Goal: Information Seeking & Learning: Learn about a topic

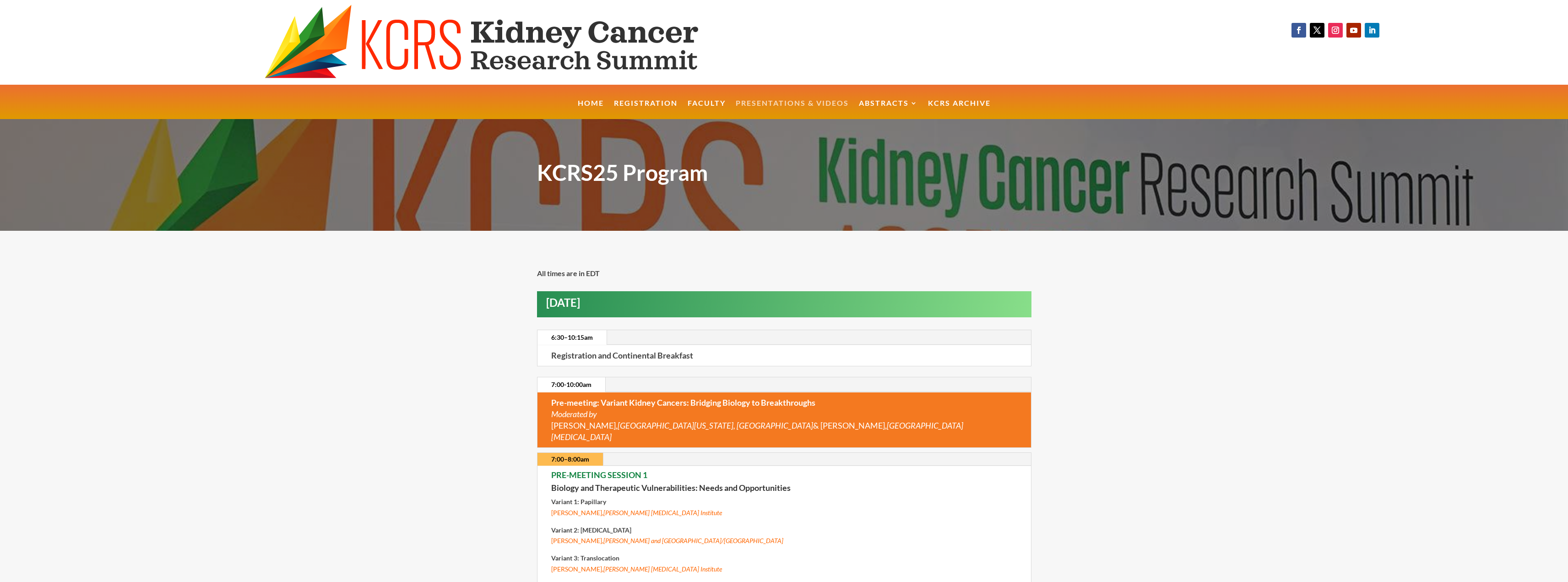
click at [790, 102] on link "Presentations & Videos" at bounding box center [792, 109] width 113 height 19
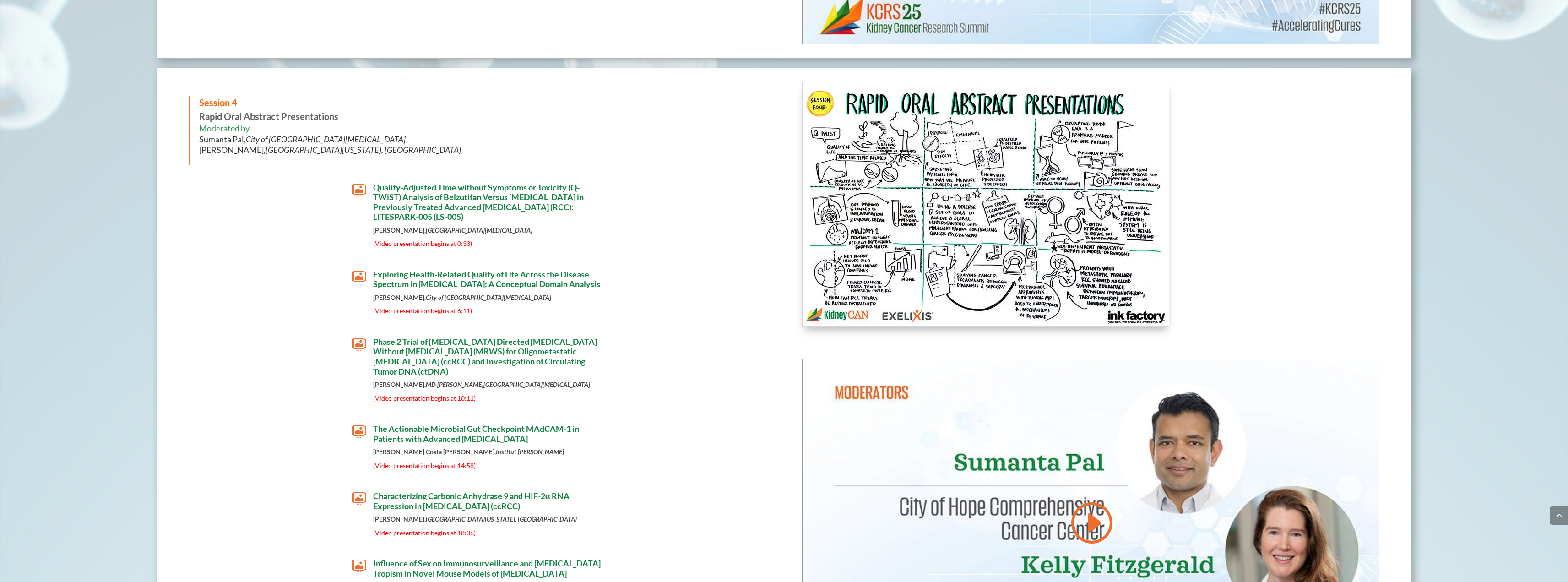
scroll to position [3738, 0]
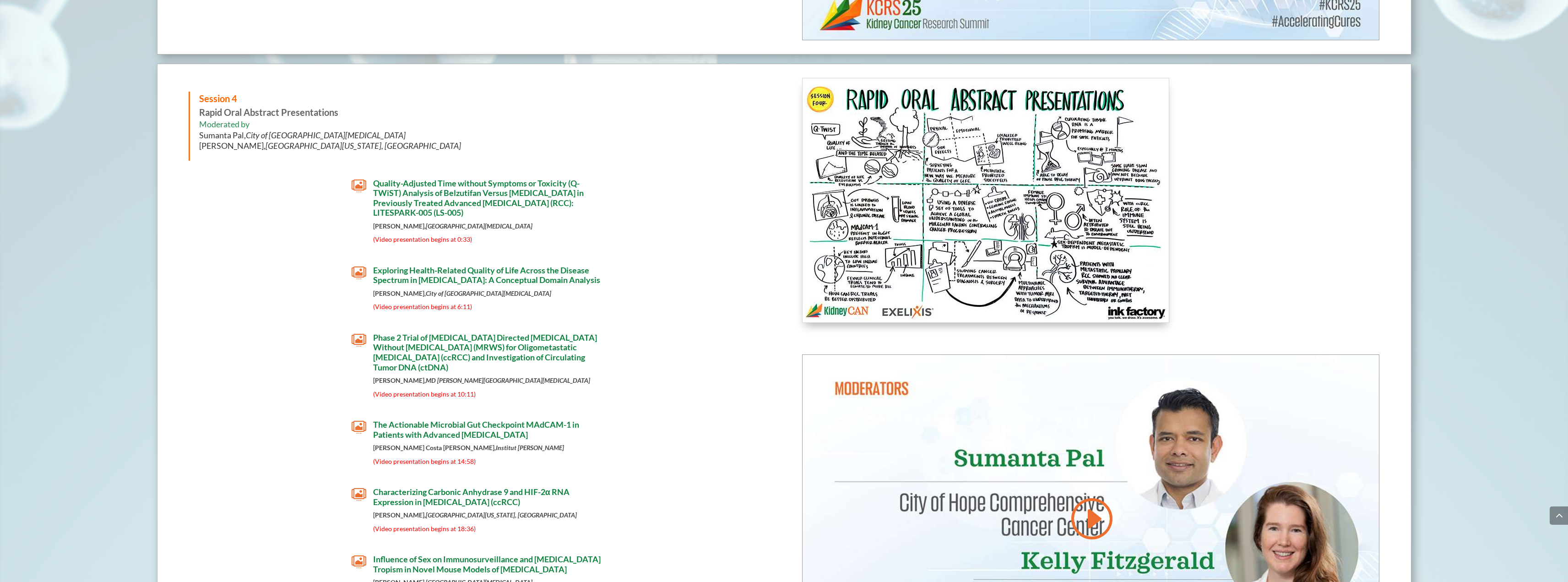
click at [530, 195] on span "Quality-Adjusted Time without Symptoms or Toxicity (Q-TWiST) Analysis of Belzut…" at bounding box center [478, 198] width 211 height 40
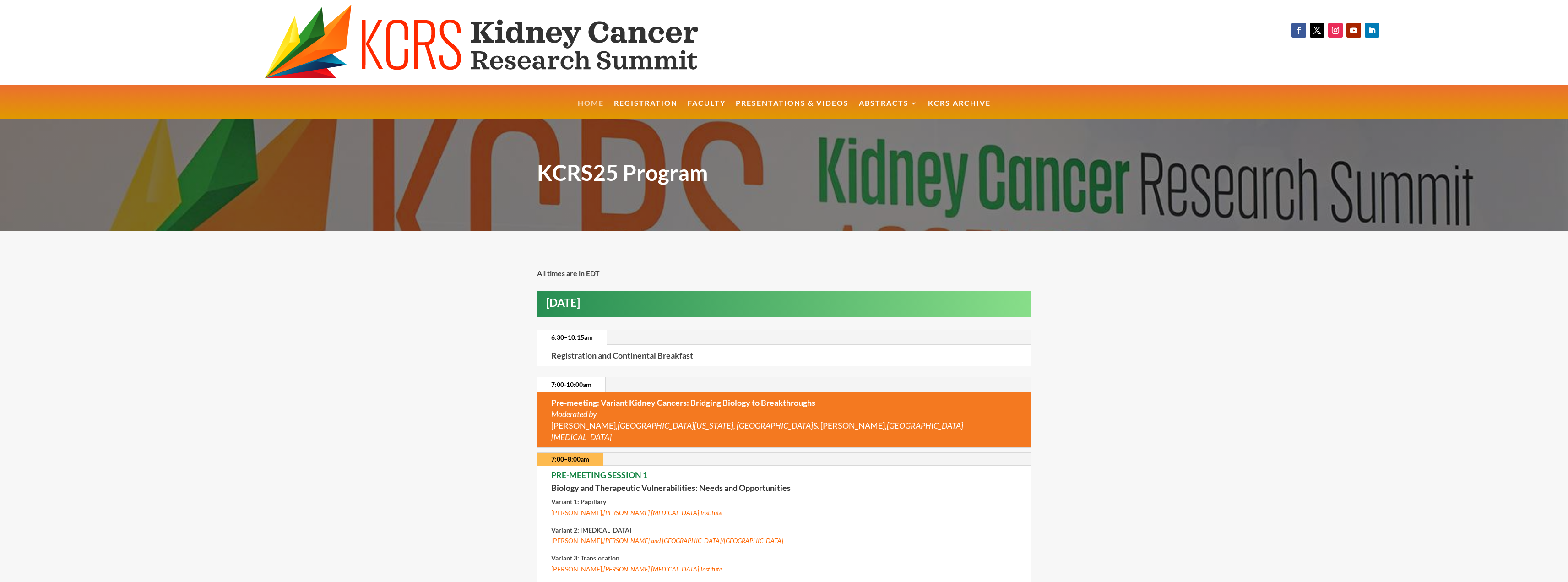
drag, startPoint x: 608, startPoint y: 108, endPoint x: 589, endPoint y: 108, distance: 19.0
click at [608, 108] on li "Home" at bounding box center [590, 109] width 36 height 19
click at [586, 108] on link "Home" at bounding box center [591, 109] width 26 height 19
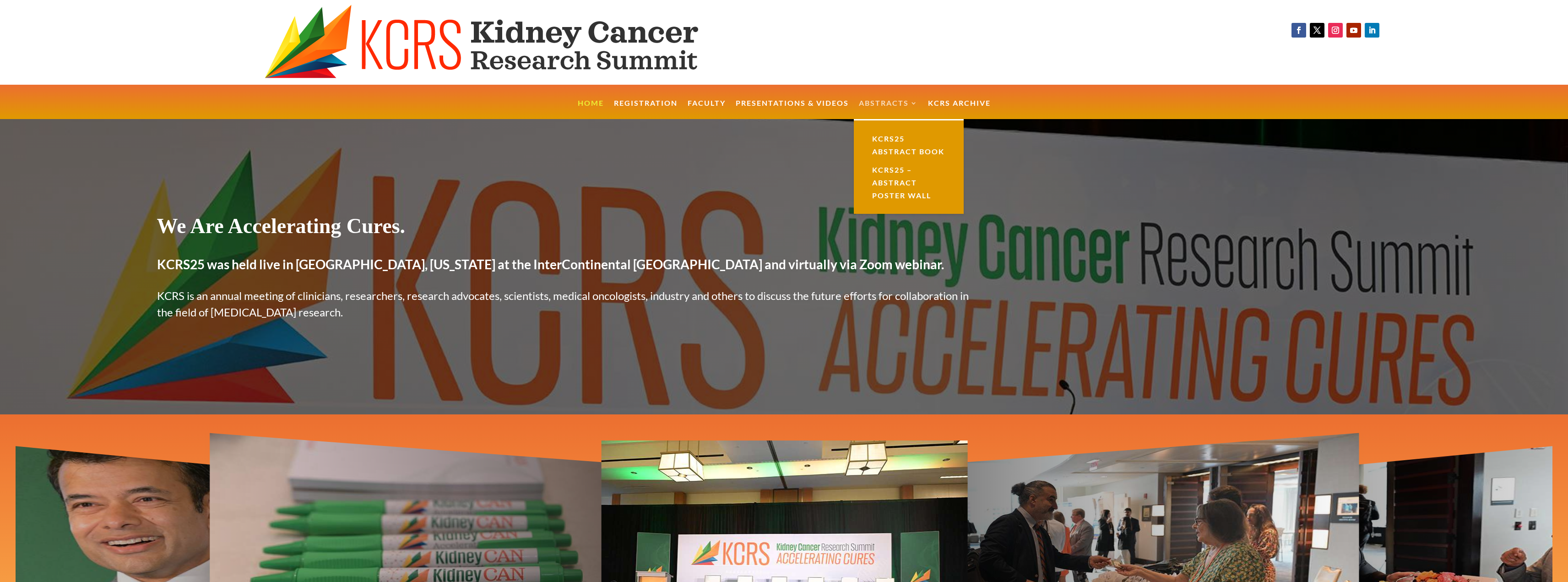
click at [891, 105] on link "Abstracts" at bounding box center [888, 109] width 59 height 19
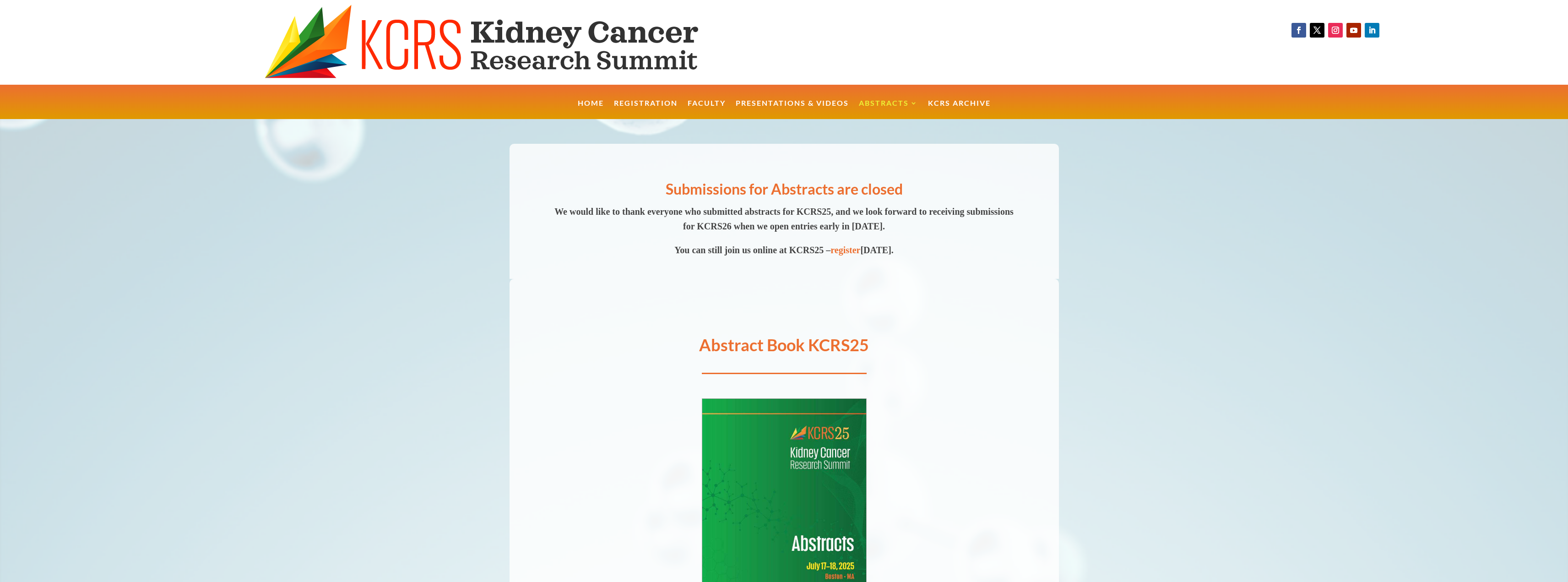
click at [752, 511] on img at bounding box center [783, 504] width 164 height 212
